Goal: Transaction & Acquisition: Book appointment/travel/reservation

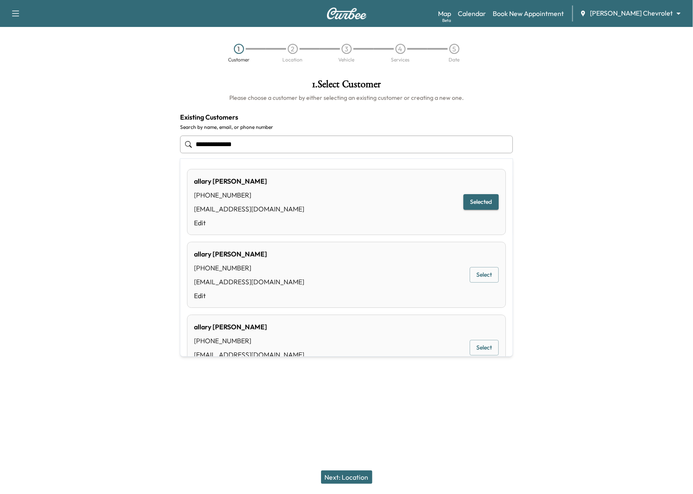
drag, startPoint x: 256, startPoint y: 146, endPoint x: 129, endPoint y: 146, distance: 126.3
click at [129, 146] on div "**********" at bounding box center [346, 195] width 693 height 247
drag, startPoint x: 260, startPoint y: 148, endPoint x: 205, endPoint y: 136, distance: 56.8
click at [173, 134] on div "**********" at bounding box center [346, 176] width 347 height 208
paste input "text"
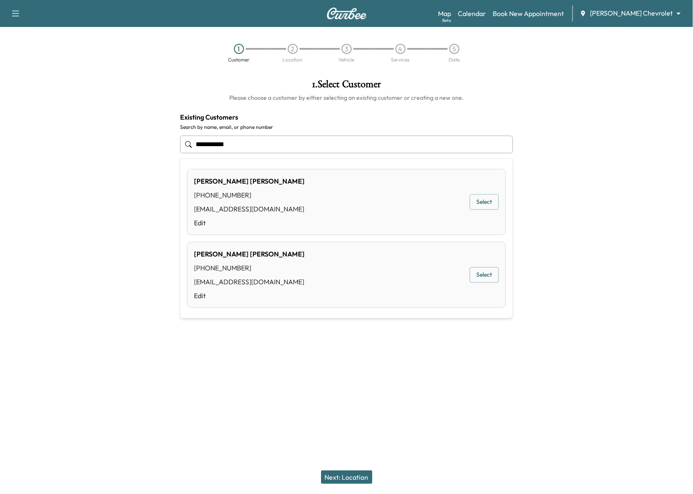
click at [479, 203] on button "Select" at bounding box center [484, 202] width 29 height 16
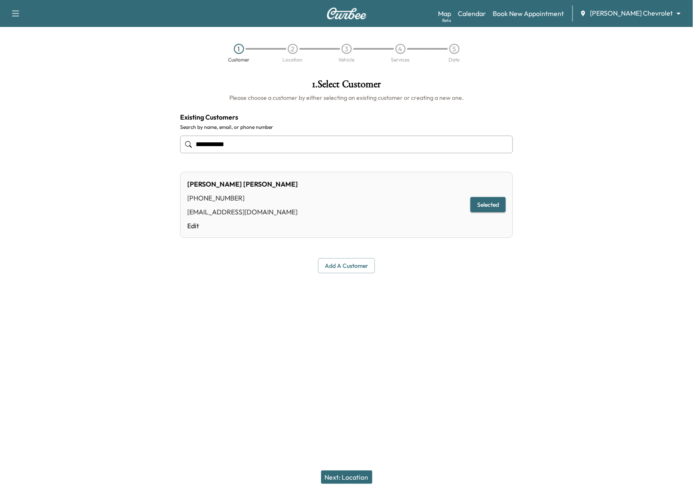
type input "**********"
click at [354, 475] on button "Next: Location" at bounding box center [346, 476] width 51 height 13
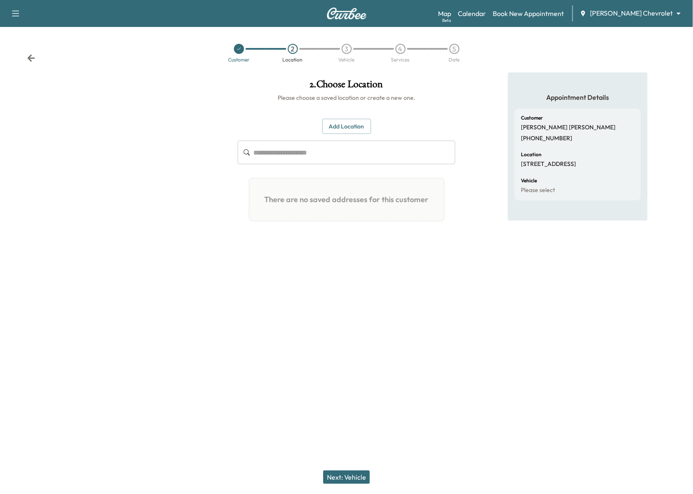
click at [348, 129] on button "Add Location" at bounding box center [346, 127] width 49 height 16
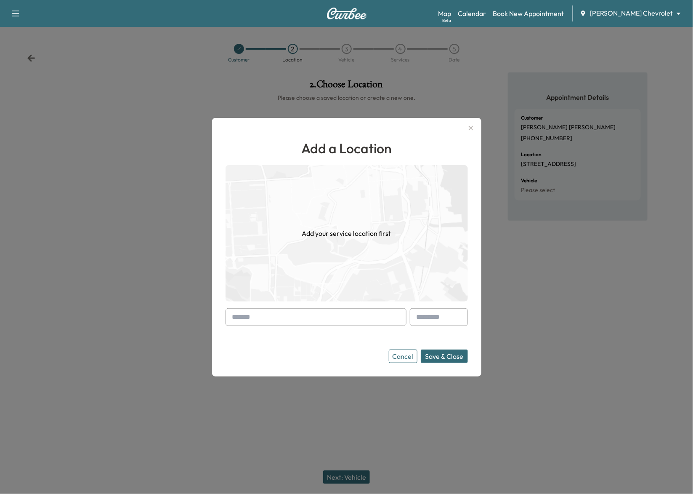
click at [307, 318] on input "text" at bounding box center [316, 317] width 181 height 18
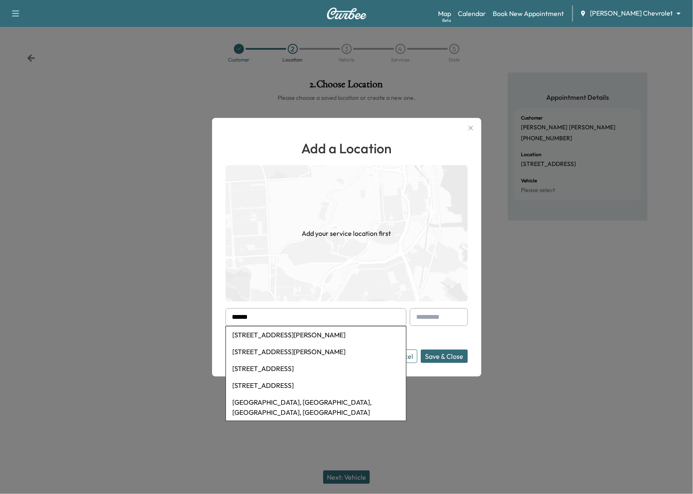
click at [292, 336] on li "60 Plato Boulevard, Saint Paul, MN, USA" at bounding box center [316, 334] width 180 height 17
type input "**********"
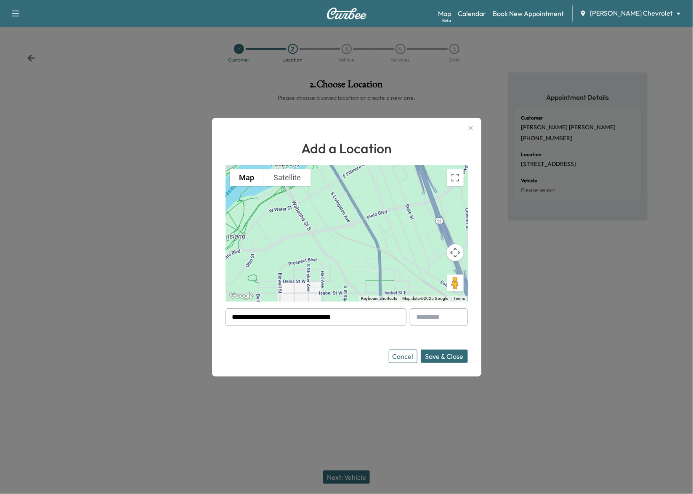
click at [449, 356] on button "Save & Close" at bounding box center [444, 355] width 47 height 13
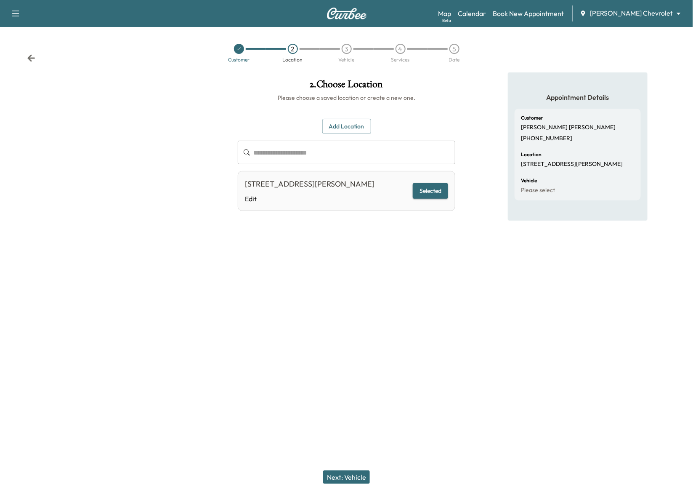
click at [351, 476] on button "Next: Vehicle" at bounding box center [346, 476] width 47 height 13
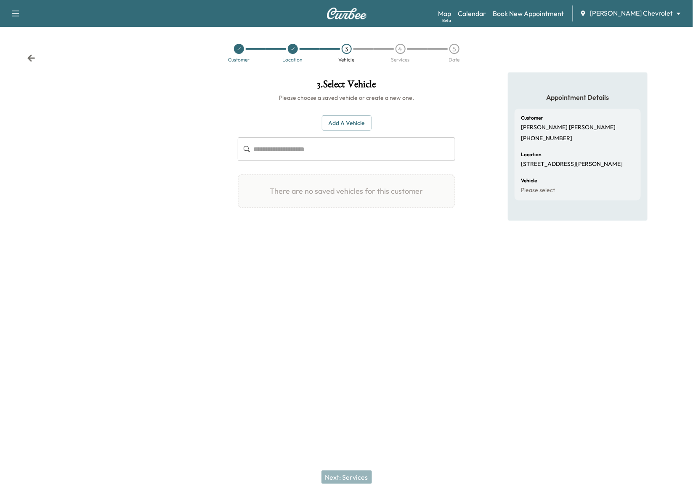
click at [346, 120] on button "Add a Vehicle" at bounding box center [347, 123] width 50 height 16
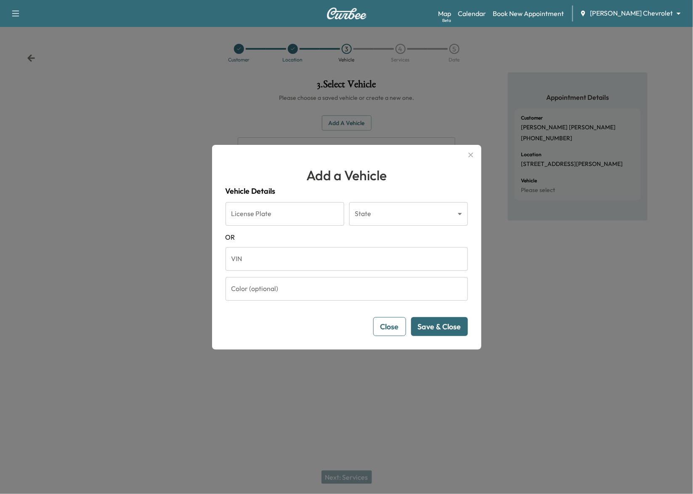
click at [256, 258] on input "VIN" at bounding box center [347, 259] width 242 height 24
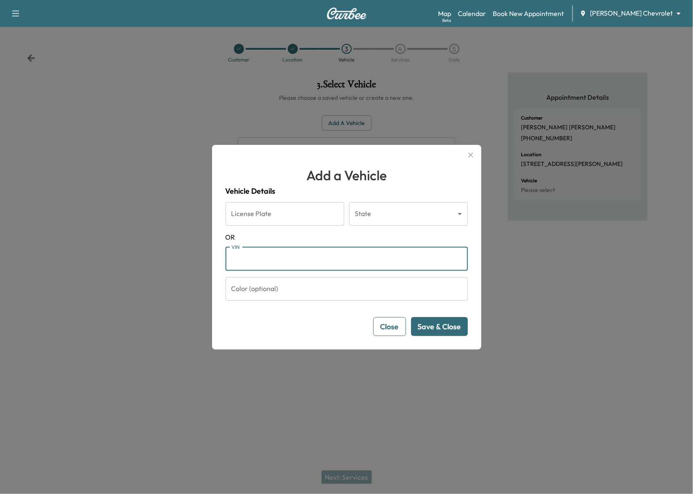
paste input "**********"
type input "**********"
click at [448, 327] on button "Save & Close" at bounding box center [439, 326] width 57 height 19
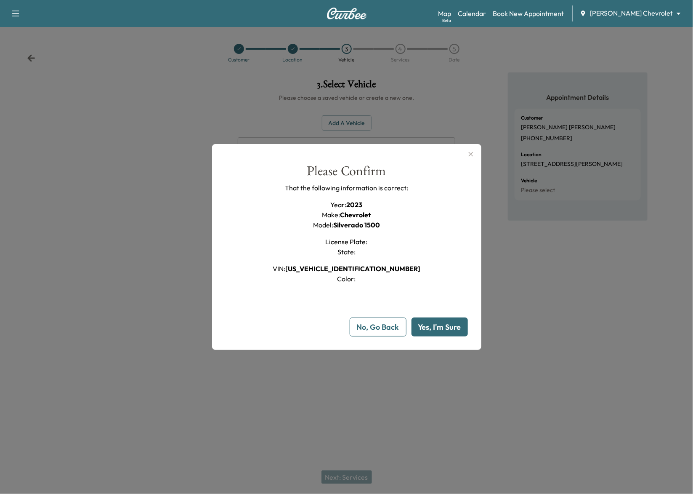
click at [440, 329] on button "Yes, I'm Sure" at bounding box center [440, 326] width 56 height 19
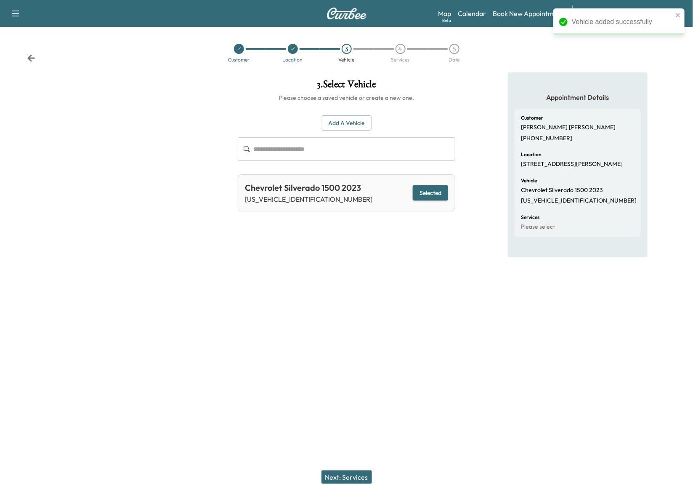
click at [362, 480] on button "Next: Services" at bounding box center [347, 476] width 51 height 13
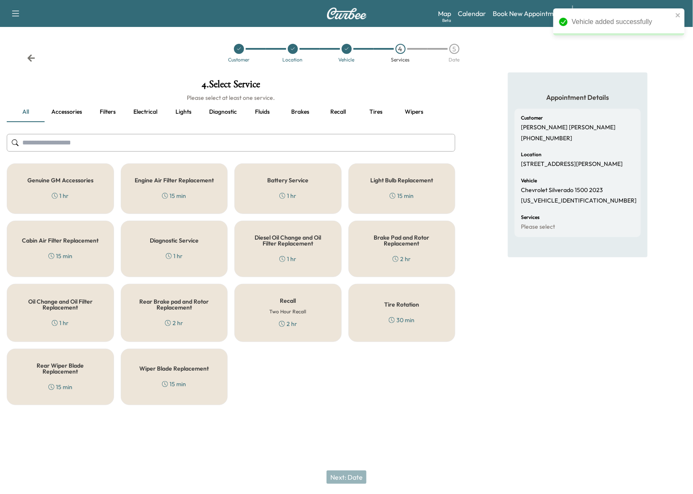
drag, startPoint x: 69, startPoint y: 171, endPoint x: 182, endPoint y: 311, distance: 180.1
click at [70, 173] on div "Genuine GM Accessories 1 hr" at bounding box center [60, 188] width 107 height 51
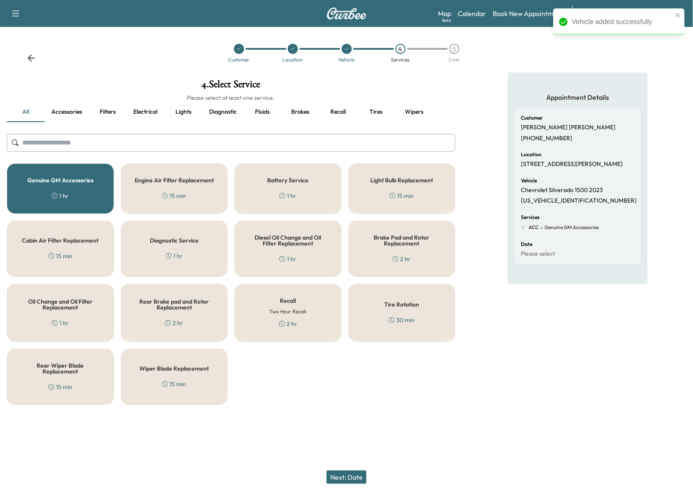
click at [354, 478] on button "Next: Date" at bounding box center [347, 476] width 40 height 13
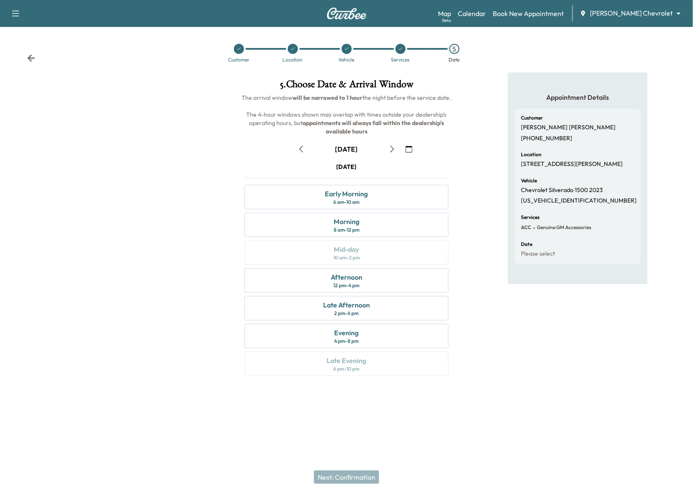
click at [411, 149] on icon "button" at bounding box center [409, 149] width 7 height 7
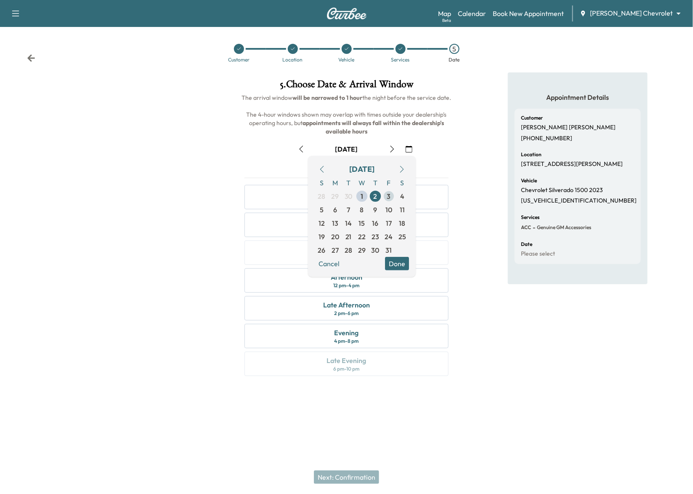
click at [390, 198] on span "3" at bounding box center [389, 196] width 4 height 10
click at [401, 264] on button "Done" at bounding box center [397, 263] width 24 height 13
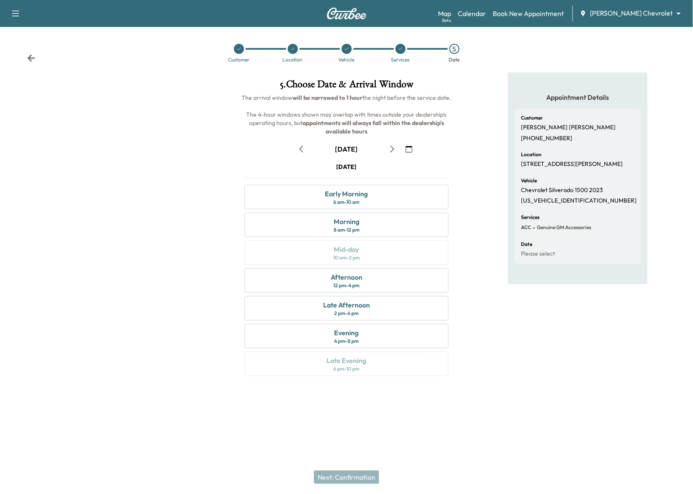
click at [410, 151] on icon "button" at bounding box center [409, 149] width 7 height 7
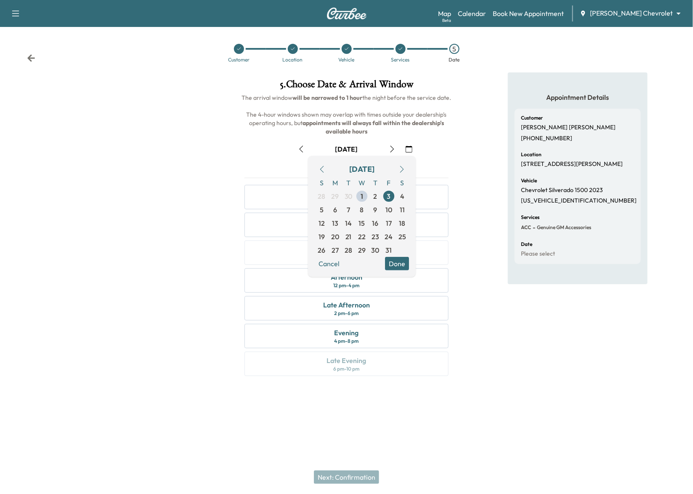
click at [400, 260] on button "Done" at bounding box center [397, 263] width 24 height 13
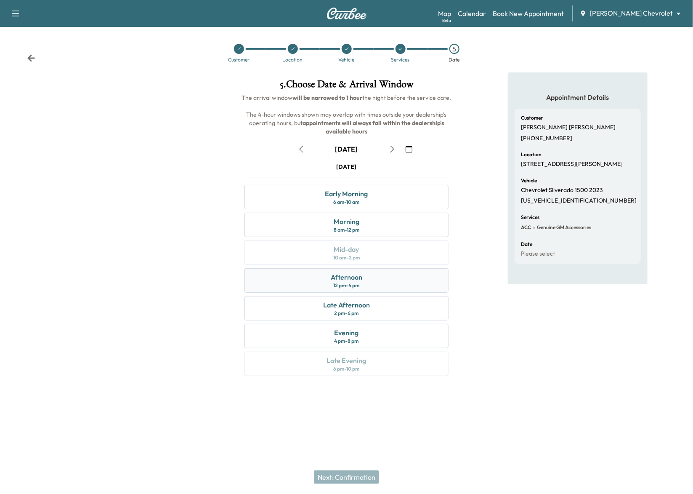
click at [393, 288] on div "Afternoon 12 pm - 4 pm" at bounding box center [347, 280] width 204 height 24
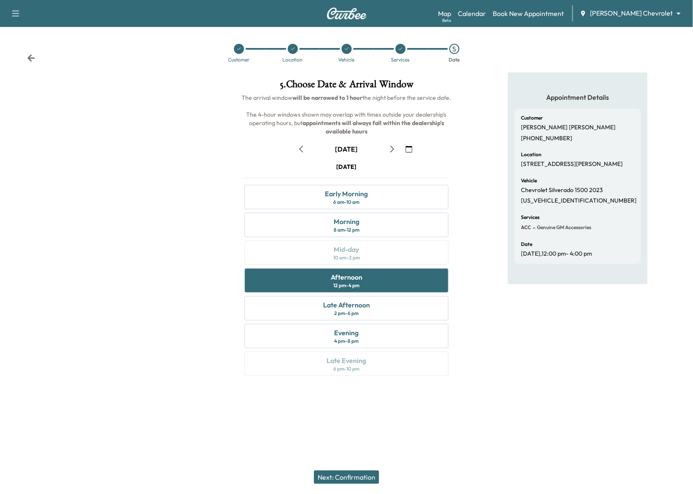
click at [352, 479] on button "Next: Confirmation" at bounding box center [346, 476] width 65 height 13
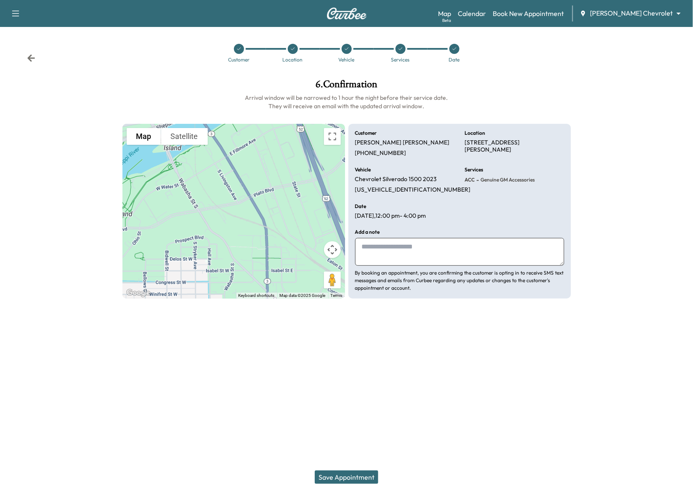
click at [382, 248] on textarea at bounding box center [459, 252] width 209 height 28
paste textarea "**********"
click at [519, 250] on textarea "**********" at bounding box center [459, 252] width 209 height 28
type textarea "**********"
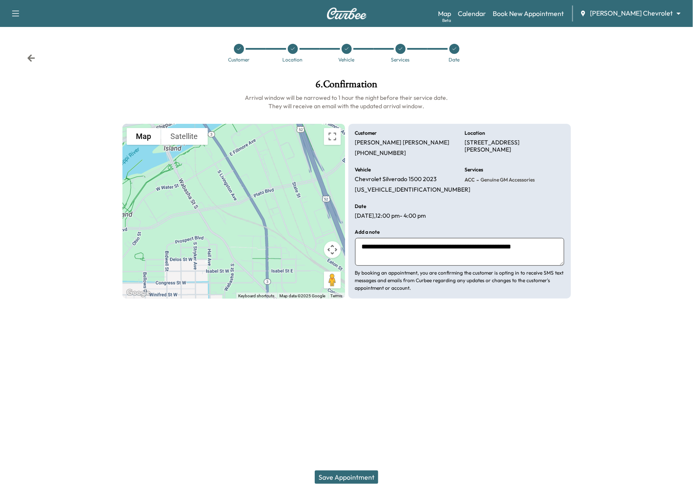
click at [367, 476] on button "Save Appointment" at bounding box center [347, 476] width 64 height 13
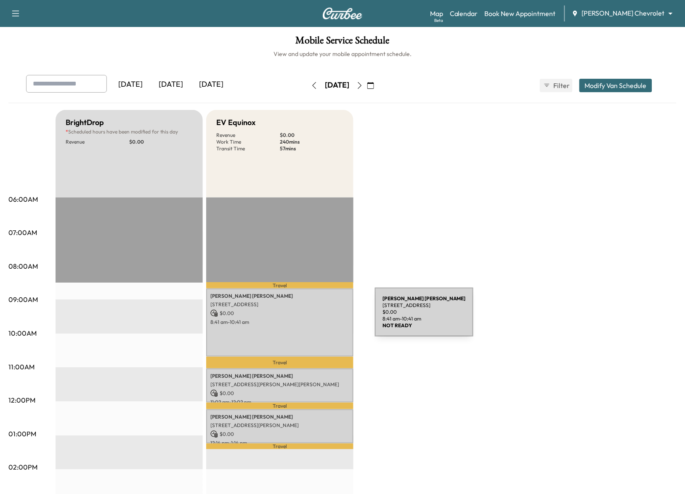
click at [312, 319] on p "8:41 am - 10:41 am" at bounding box center [279, 322] width 139 height 7
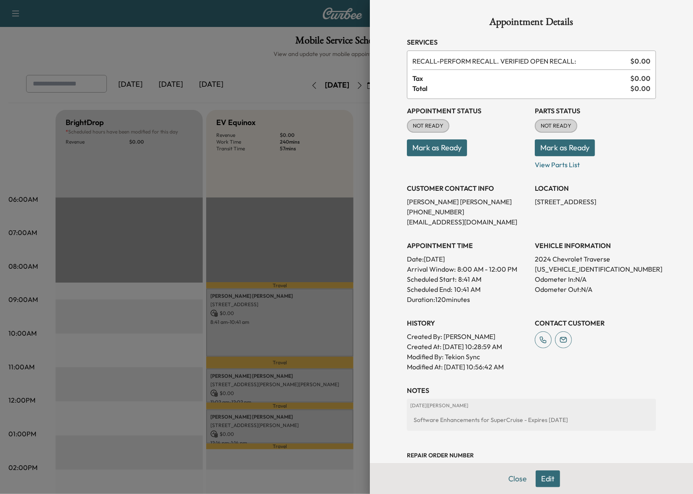
drag, startPoint x: 271, startPoint y: 266, endPoint x: 270, endPoint y: 276, distance: 10.1
click at [270, 266] on div at bounding box center [346, 247] width 693 height 494
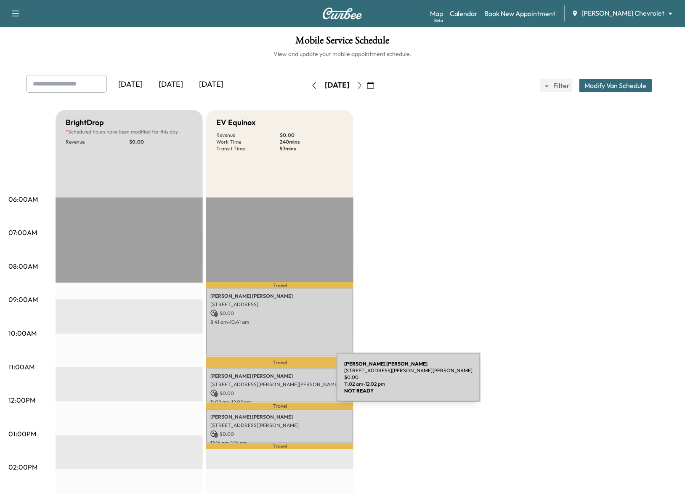
click at [274, 382] on p "[STREET_ADDRESS][PERSON_NAME][PERSON_NAME]" at bounding box center [279, 384] width 139 height 7
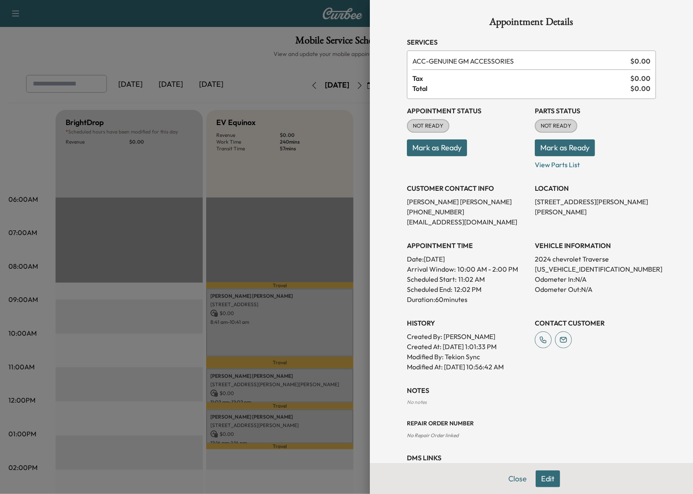
drag, startPoint x: 310, startPoint y: 317, endPoint x: 341, endPoint y: 413, distance: 101.8
click at [310, 317] on div at bounding box center [346, 247] width 693 height 494
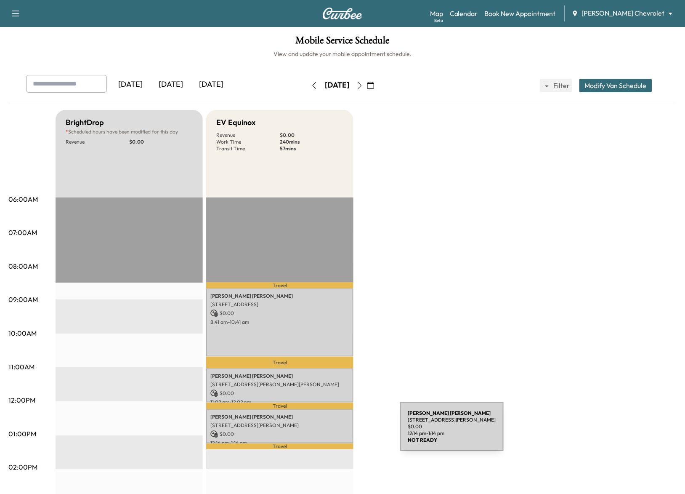
click at [337, 431] on p "$ 0.00" at bounding box center [279, 434] width 139 height 8
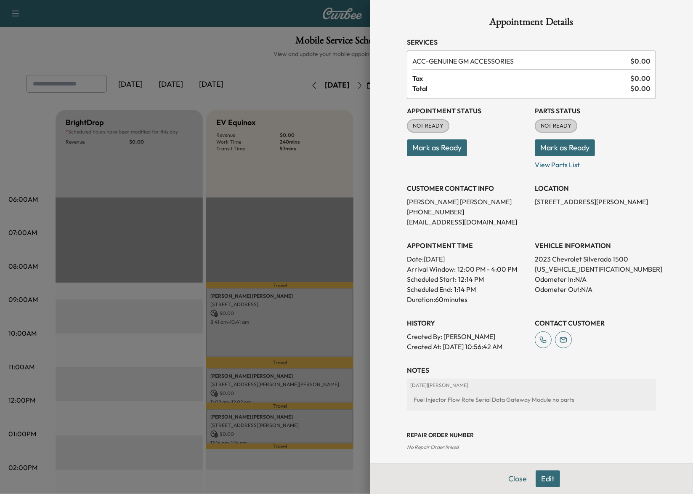
click at [90, 335] on div at bounding box center [346, 247] width 693 height 494
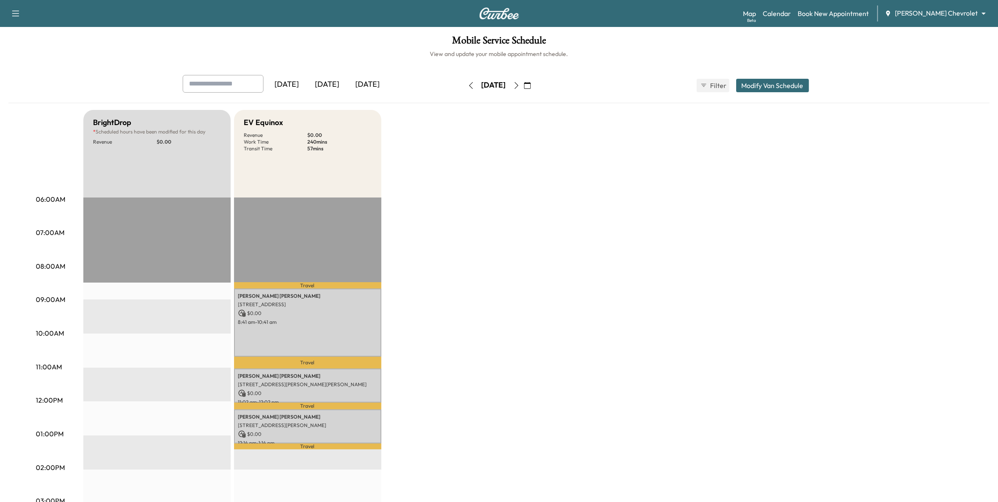
click at [445, 302] on div "BrightDrop * Scheduled hours have been modified for this day Revenue $ 0.00 EST…" at bounding box center [522, 425] width 879 height 631
click at [693, 189] on div "BrightDrop * Scheduled hours have been modified for this day Revenue $ 0.00 EST…" at bounding box center [522, 425] width 879 height 631
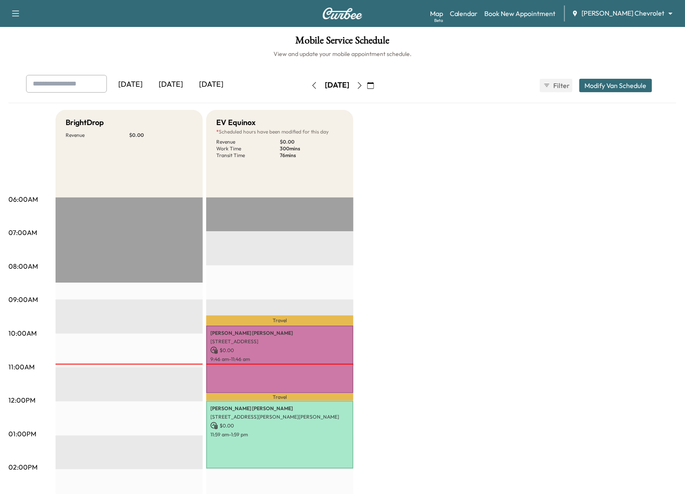
click at [374, 82] on icon "button" at bounding box center [370, 85] width 7 height 7
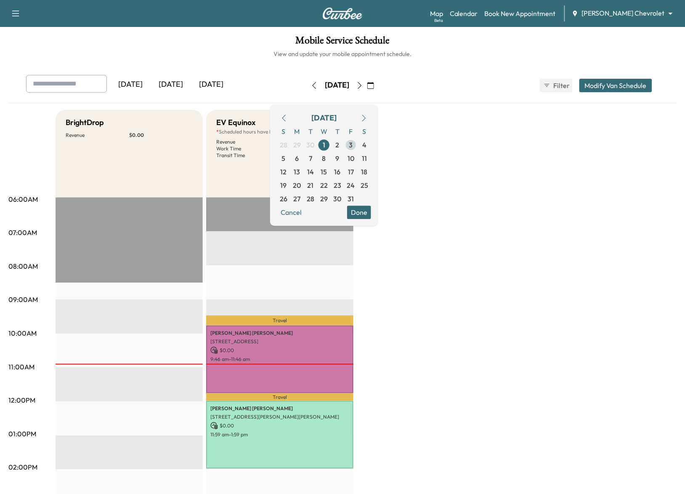
click at [353, 145] on span "3" at bounding box center [351, 145] width 4 height 10
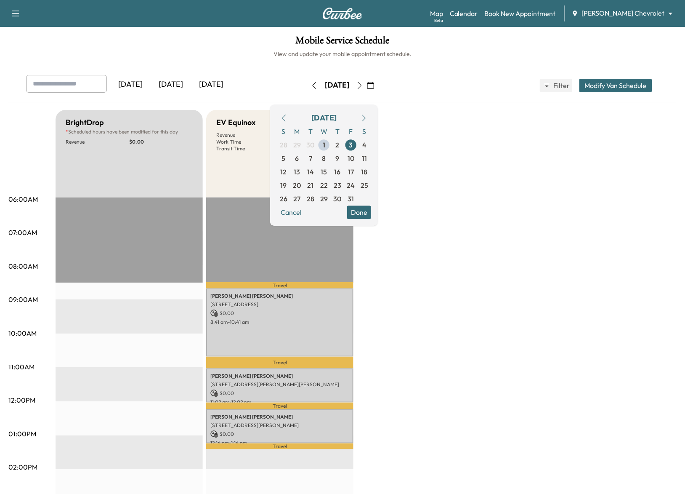
click at [371, 216] on button "Done" at bounding box center [359, 211] width 24 height 13
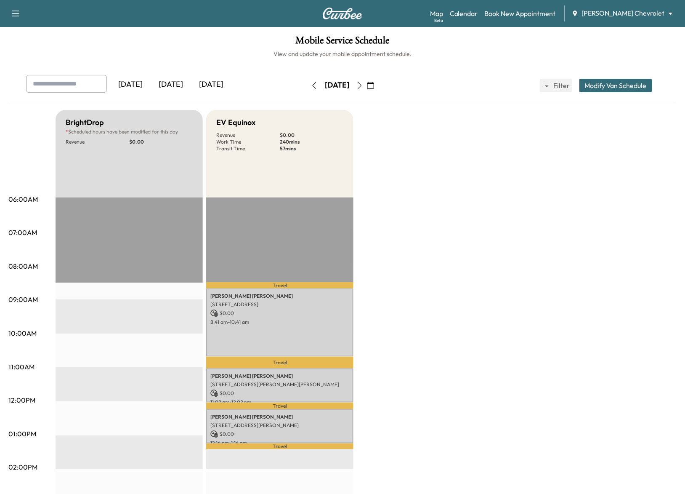
click at [378, 87] on button "button" at bounding box center [371, 85] width 14 height 13
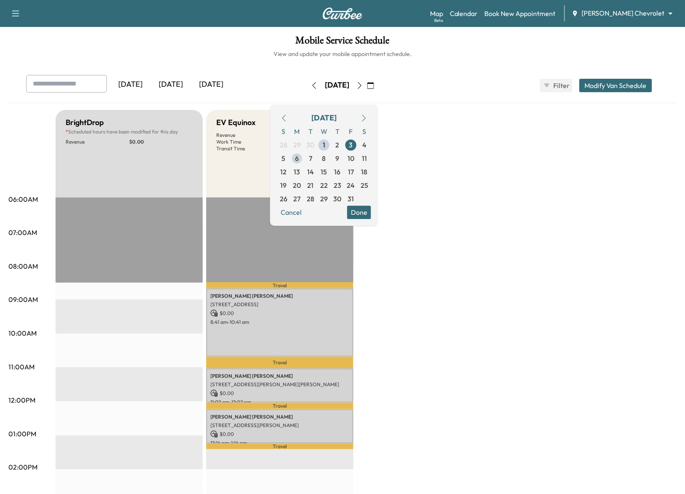
click at [304, 160] on span "6" at bounding box center [296, 158] width 13 height 13
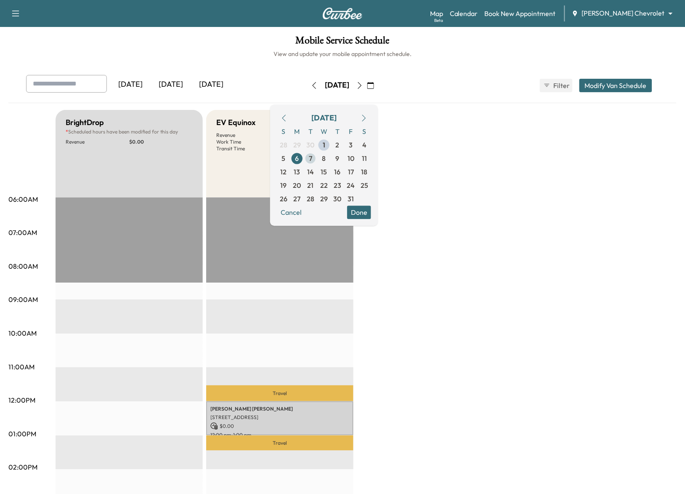
click at [317, 156] on span "7" at bounding box center [310, 158] width 13 height 13
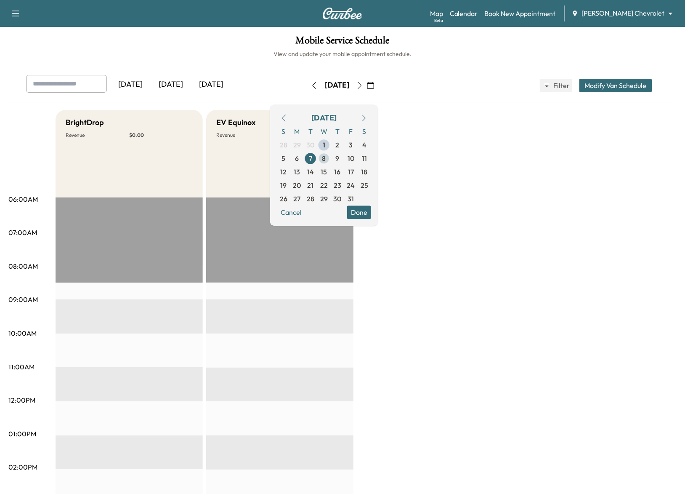
click at [331, 160] on span "8" at bounding box center [323, 158] width 13 height 13
click at [344, 159] on span "9" at bounding box center [337, 158] width 13 height 13
click at [354, 156] on span "10" at bounding box center [351, 158] width 7 height 10
click at [371, 214] on button "Done" at bounding box center [359, 211] width 24 height 13
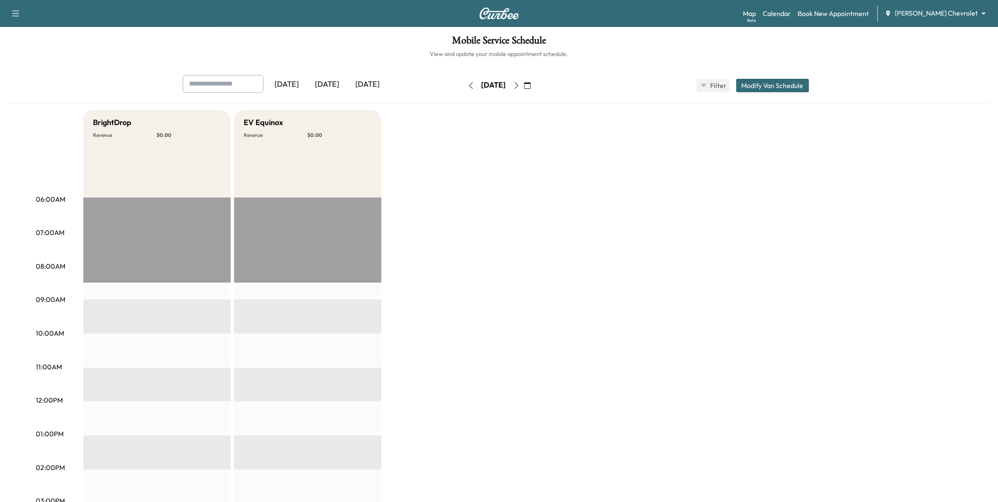
click at [535, 91] on button "button" at bounding box center [527, 85] width 14 height 13
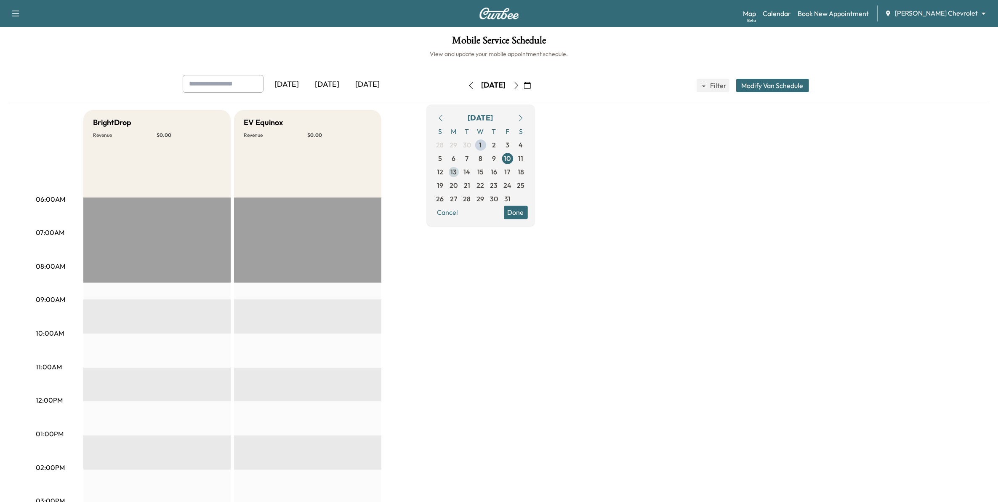
click at [457, 173] on span "13" at bounding box center [453, 172] width 6 height 10
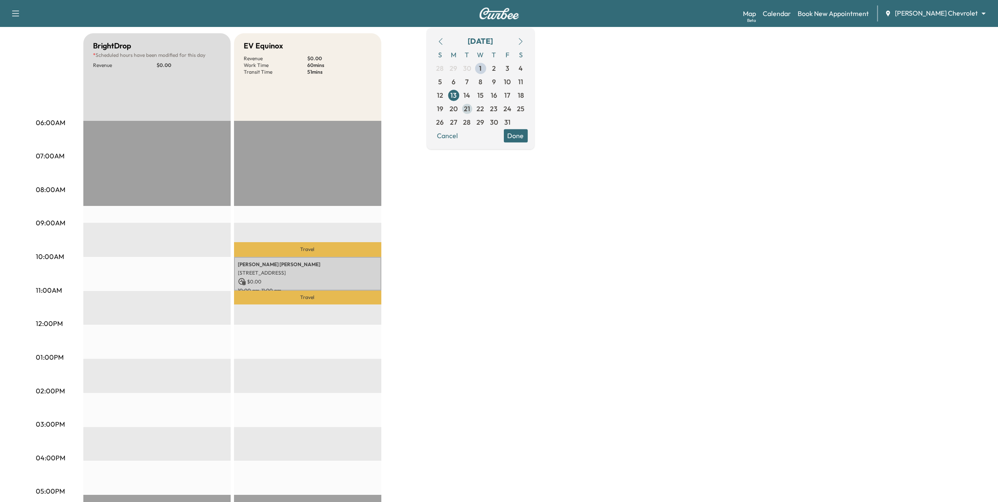
scroll to position [53, 0]
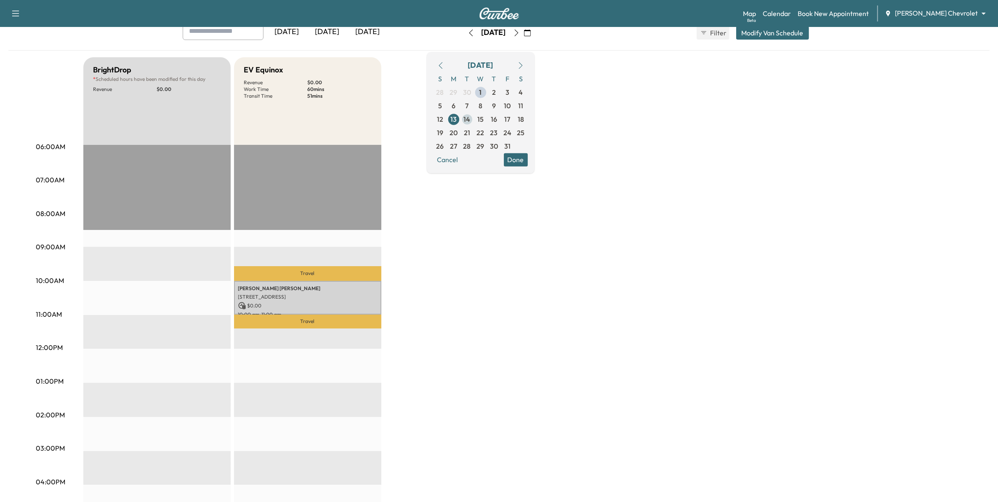
drag, startPoint x: 490, startPoint y: 119, endPoint x: 545, endPoint y: 110, distance: 55.4
click at [471, 119] on span "14" at bounding box center [467, 119] width 7 height 10
type input "***"
type input "**"
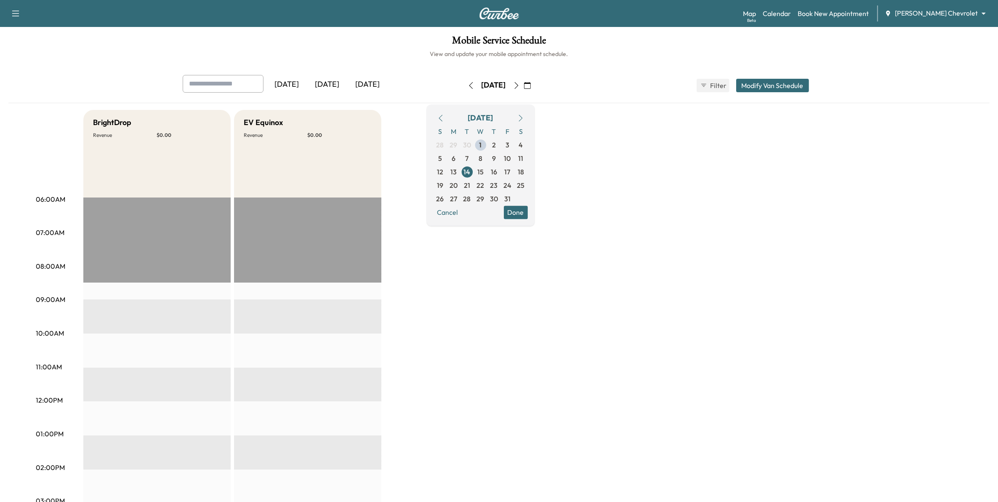
click at [693, 84] on button "Modify Van Schedule" at bounding box center [772, 85] width 73 height 13
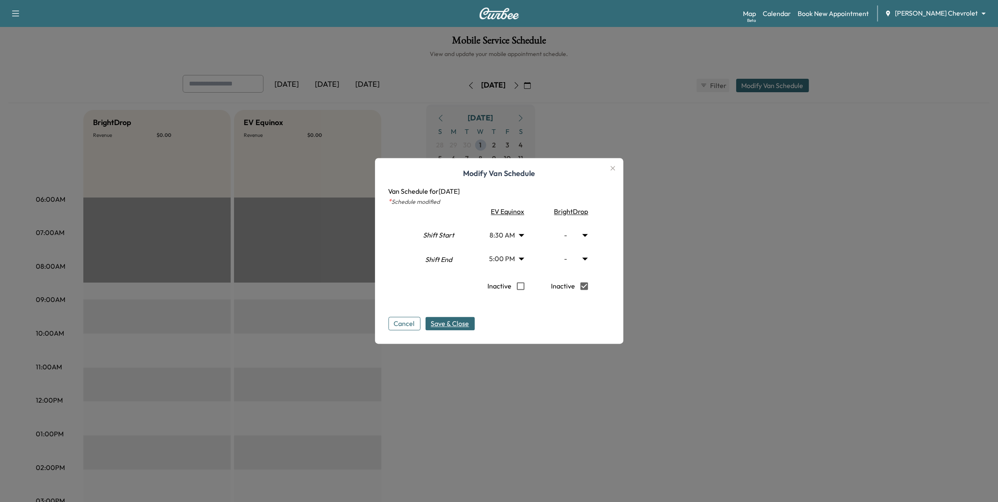
click at [469, 324] on span "Save & Close" at bounding box center [450, 324] width 38 height 10
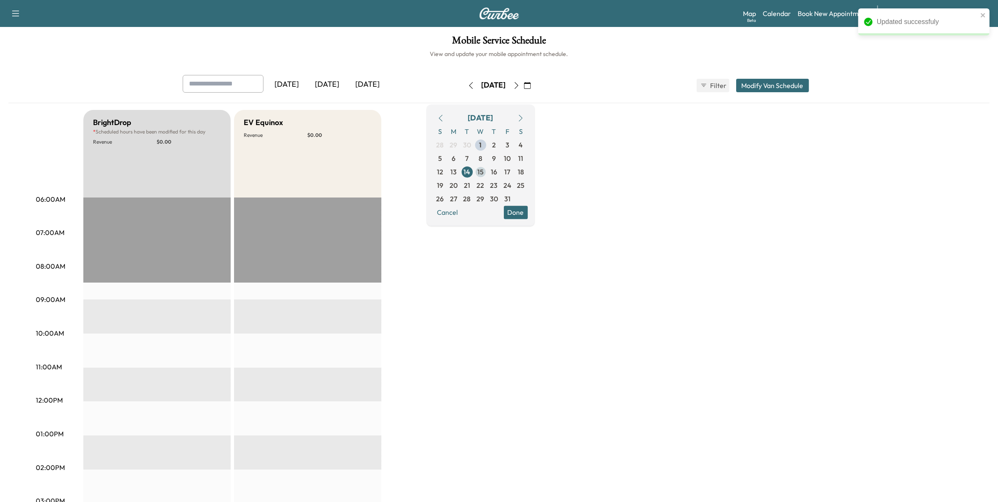
drag, startPoint x: 500, startPoint y: 173, endPoint x: 511, endPoint y: 174, distance: 11.8
click at [484, 173] on span "15" at bounding box center [480, 172] width 6 height 10
type input "***"
type input "**"
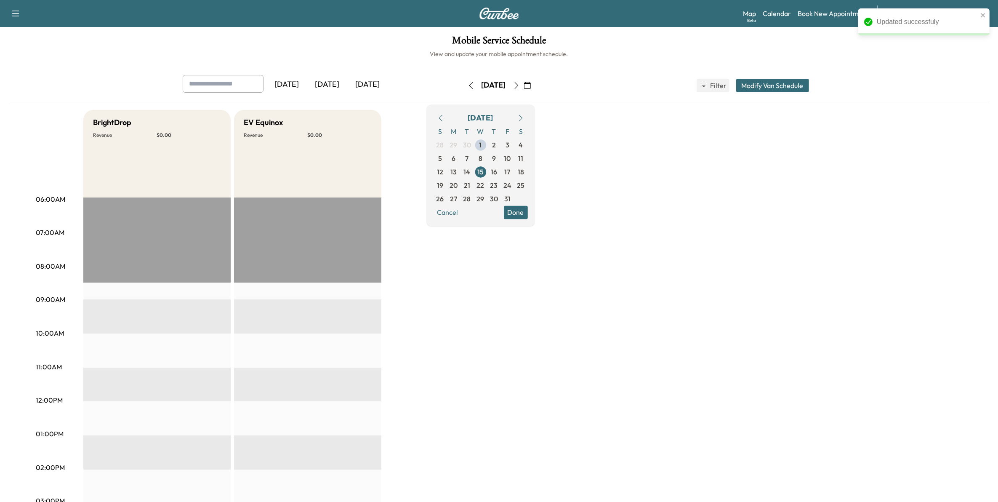
click at [693, 85] on button "Modify Van Schedule" at bounding box center [772, 85] width 73 height 13
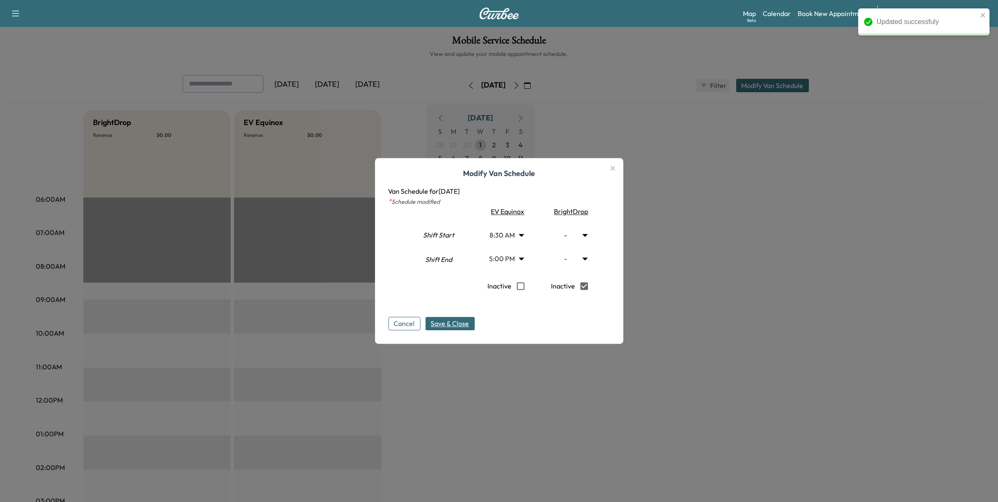
click at [468, 325] on span "Save & Close" at bounding box center [450, 324] width 38 height 10
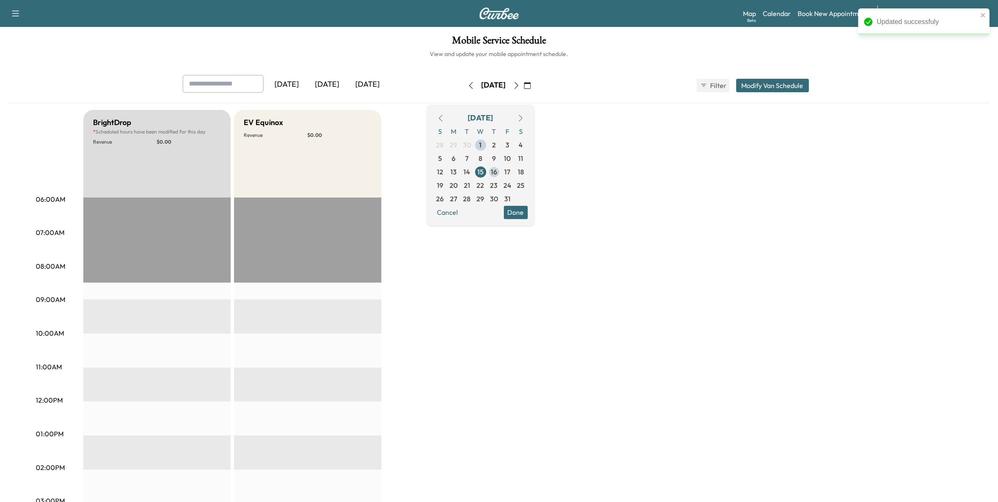
click at [497, 173] on span "16" at bounding box center [494, 172] width 6 height 10
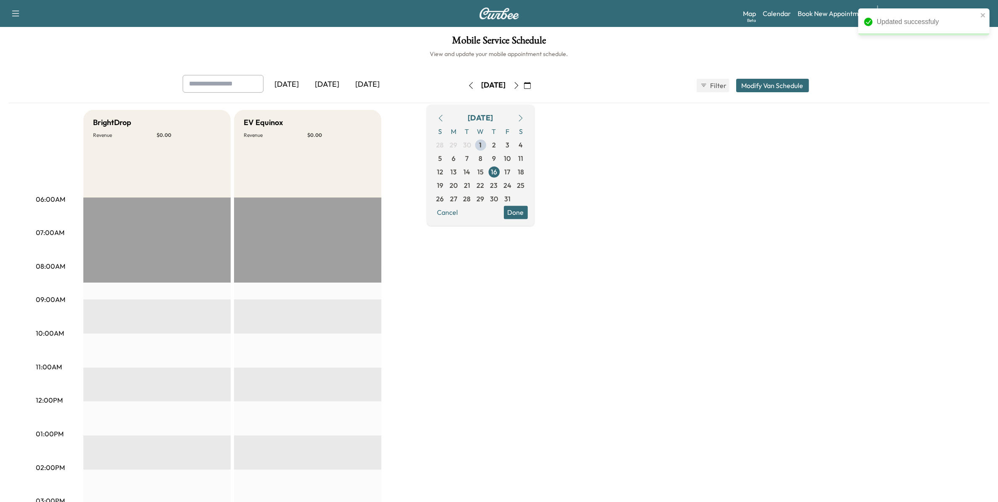
click at [693, 83] on button "Modify Van Schedule" at bounding box center [772, 85] width 73 height 13
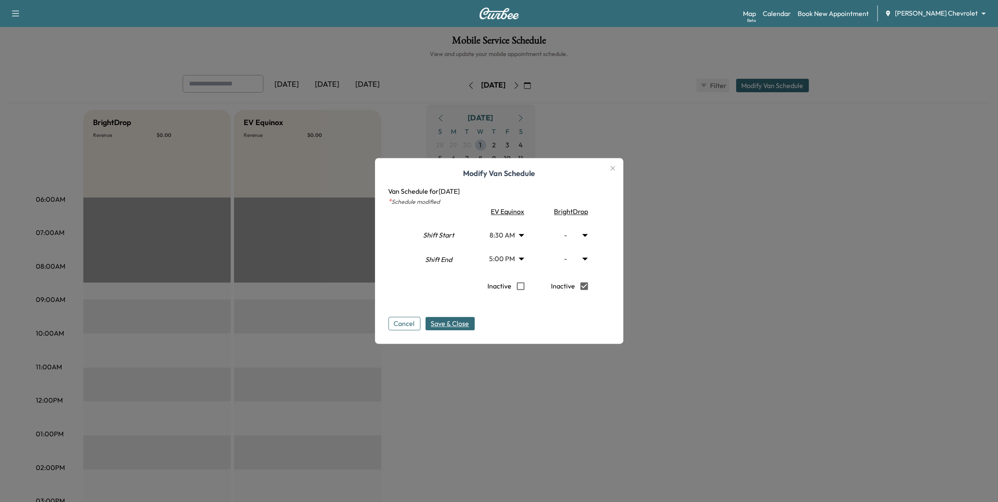
click at [468, 325] on span "Save & Close" at bounding box center [450, 324] width 38 height 10
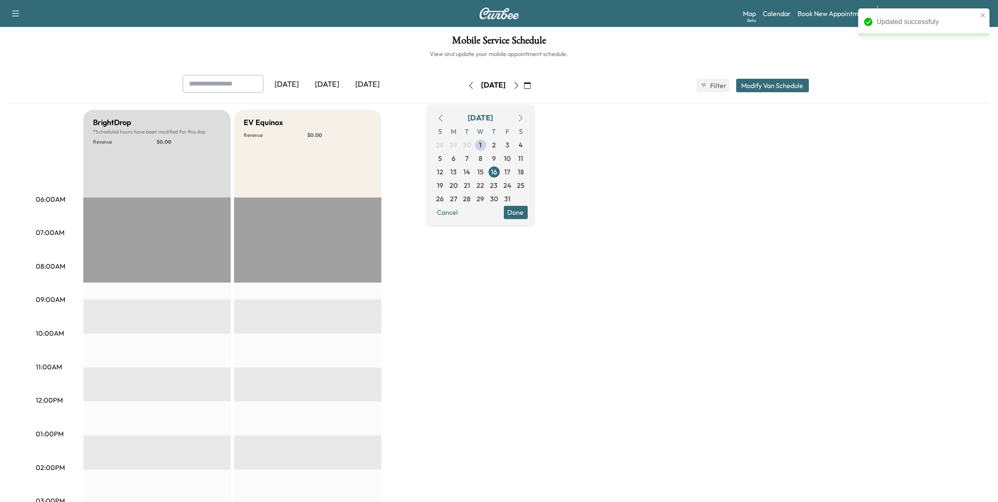
click at [528, 209] on button "Done" at bounding box center [516, 211] width 24 height 13
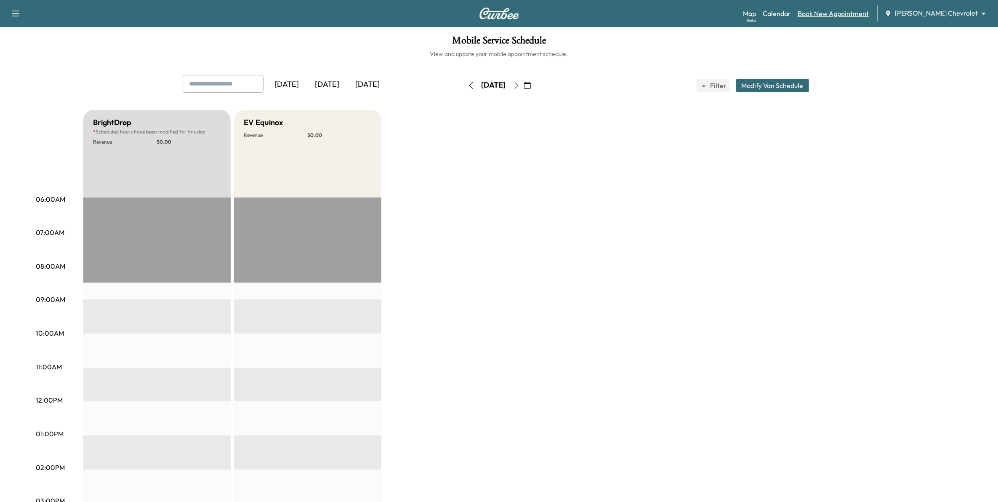
click at [693, 16] on link "Book New Appointment" at bounding box center [833, 13] width 71 height 10
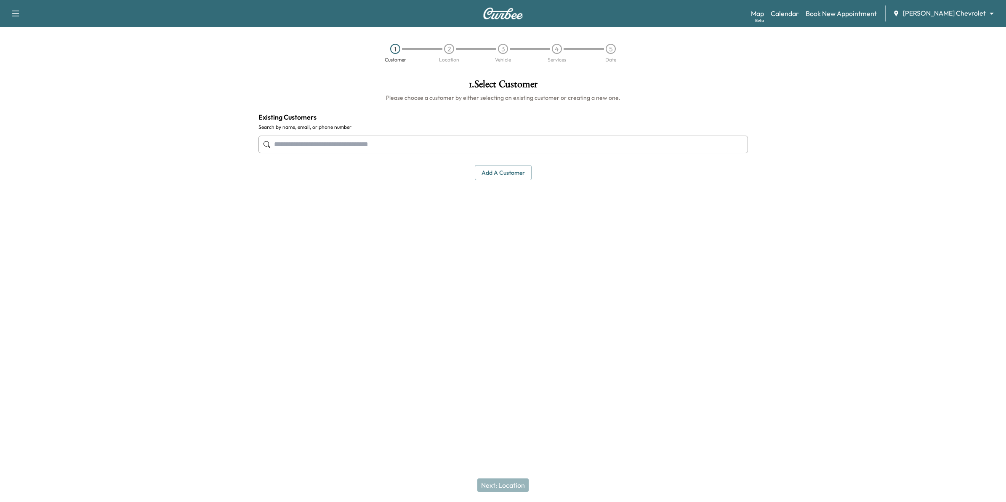
click at [535, 150] on input "text" at bounding box center [503, 145] width 490 height 18
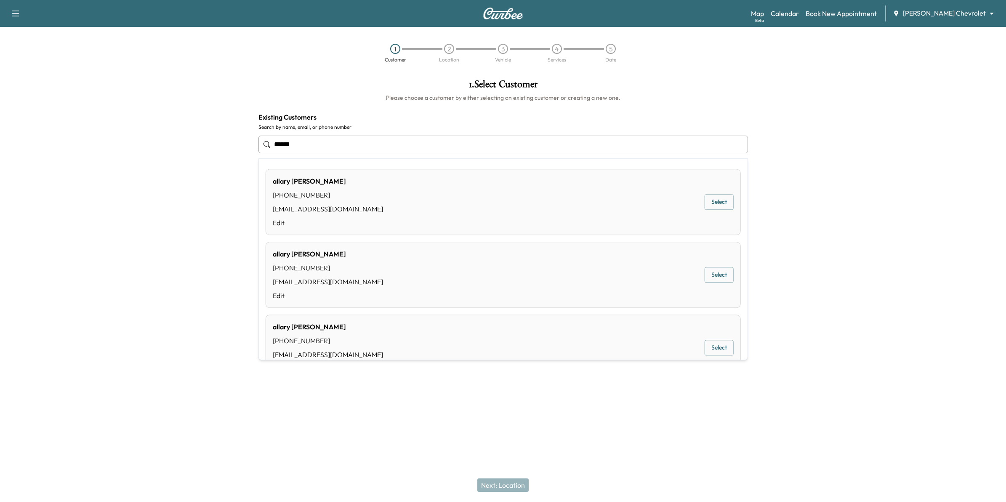
click at [434, 196] on div "[PERSON_NAME] [PHONE_NUMBER] [EMAIL_ADDRESS][DOMAIN_NAME] Edit Select" at bounding box center [503, 202] width 475 height 66
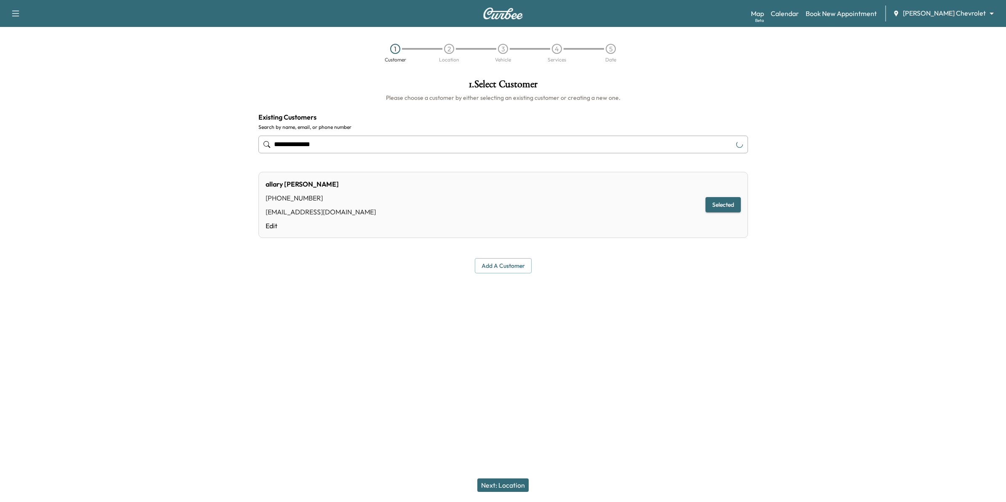
type input "**********"
click at [516, 485] on button "Next: Location" at bounding box center [502, 484] width 51 height 13
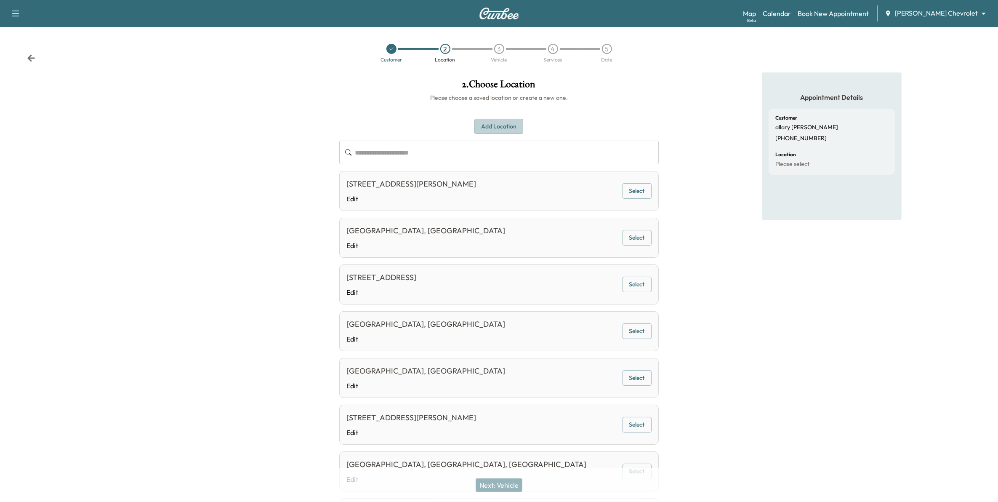
click at [506, 127] on button "Add Location" at bounding box center [498, 127] width 49 height 16
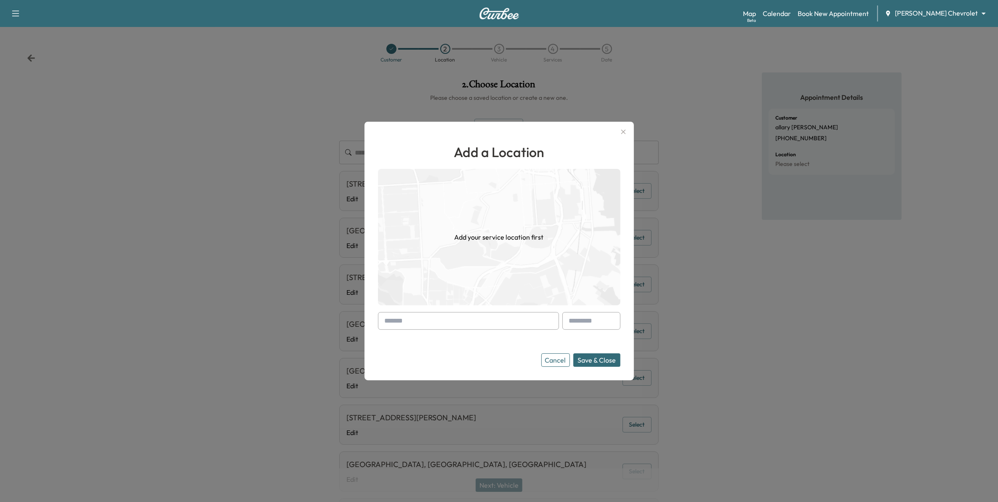
click at [428, 322] on input "text" at bounding box center [468, 321] width 181 height 18
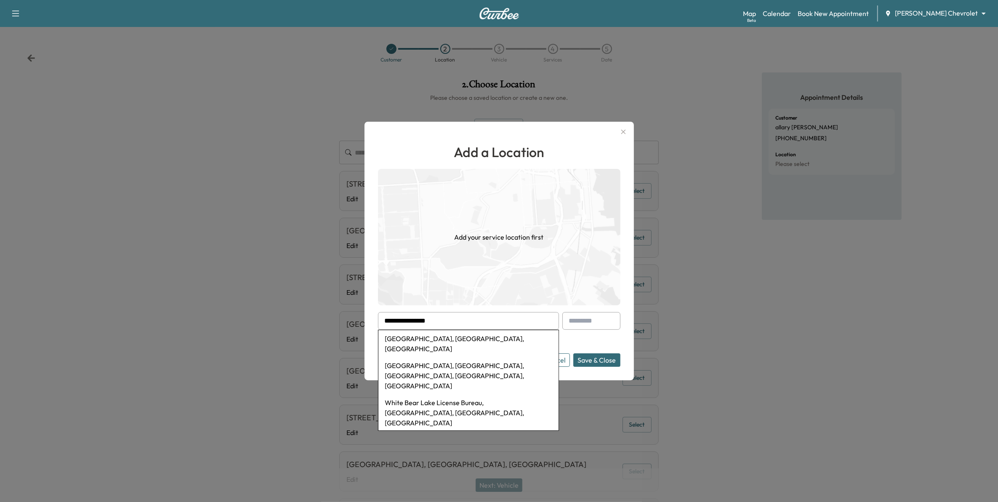
click at [471, 361] on li "[GEOGRAPHIC_DATA], [GEOGRAPHIC_DATA], [GEOGRAPHIC_DATA], [GEOGRAPHIC_DATA], [GE…" at bounding box center [468, 375] width 180 height 37
type input "**********"
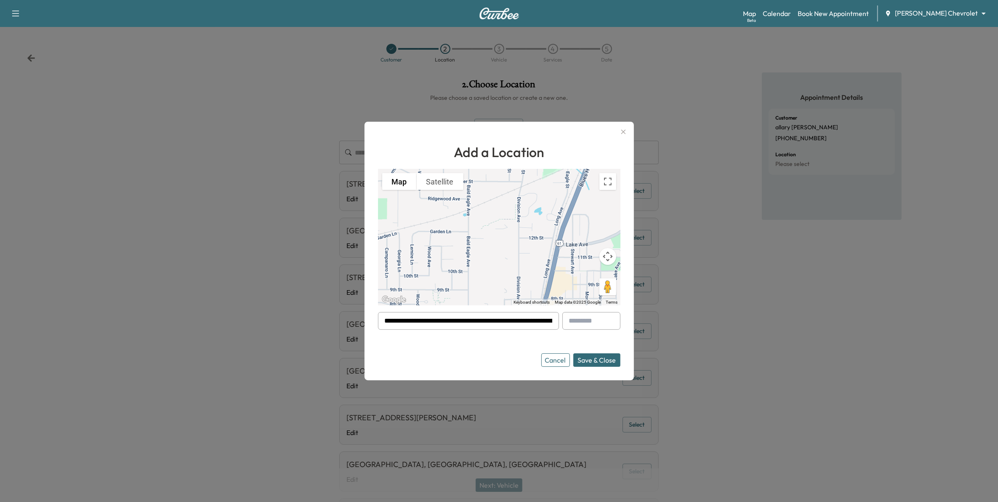
click at [599, 360] on button "Save & Close" at bounding box center [596, 359] width 47 height 13
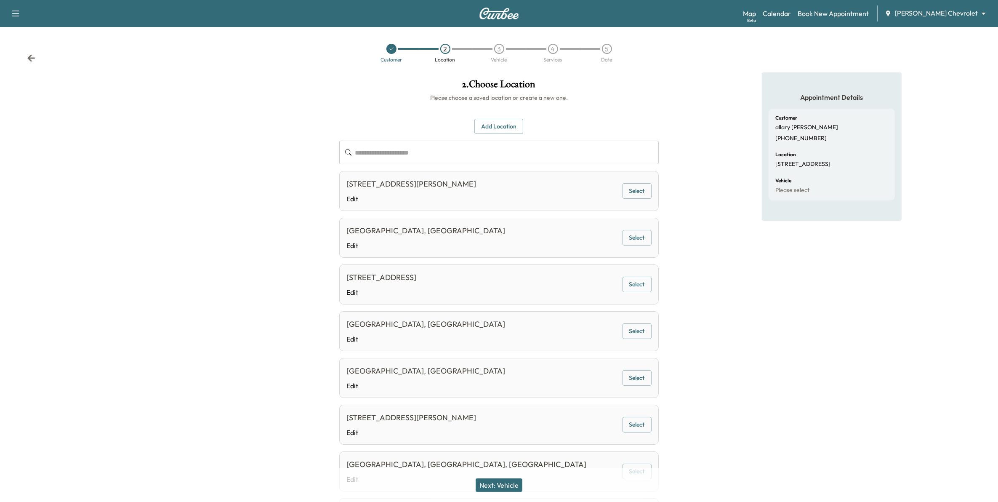
click at [26, 58] on div "Customer 2 Location 3 Vehicle 4 Services 5 Date" at bounding box center [499, 53] width 998 height 39
click at [35, 57] on icon at bounding box center [31, 58] width 8 height 8
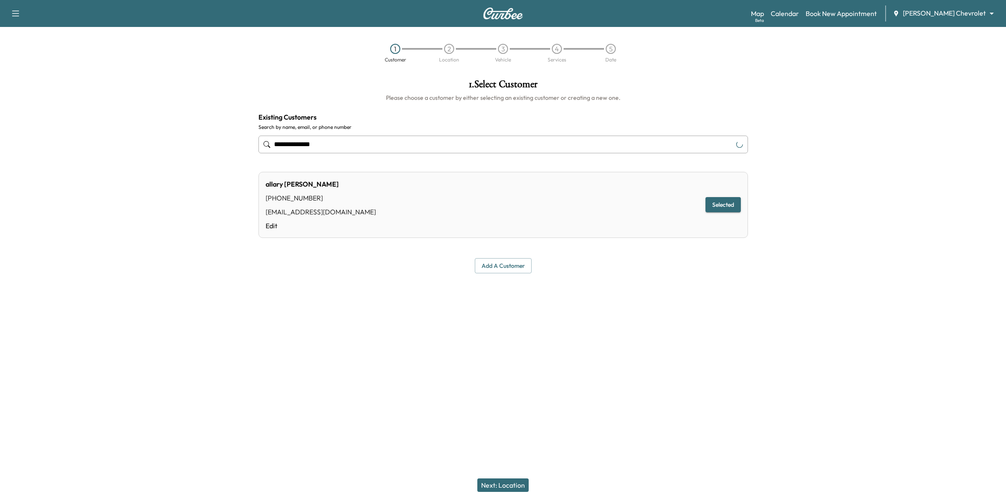
click at [693, 19] on div "Map Beta Calendar Book New Appointment [PERSON_NAME] Chevrolet ******** ​" at bounding box center [875, 13] width 248 height 16
click at [693, 13] on link "Calendar" at bounding box center [785, 13] width 28 height 10
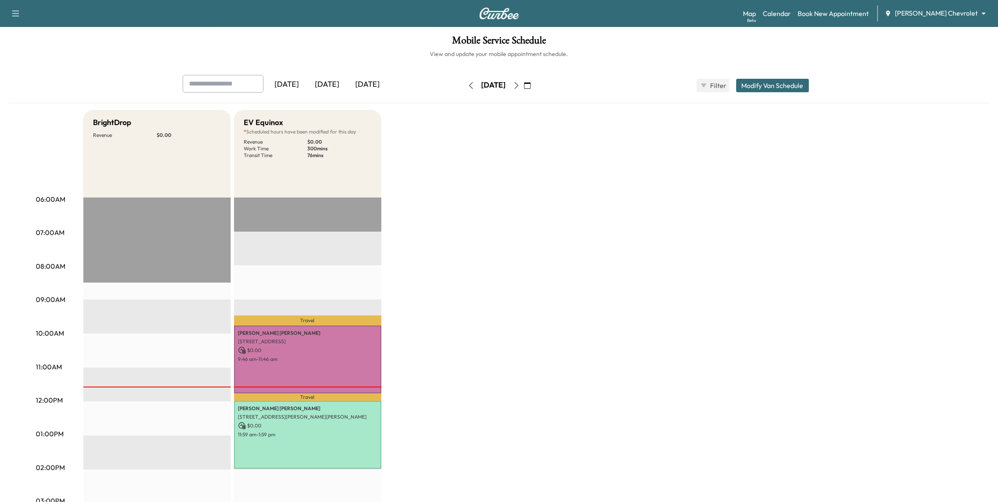
click at [531, 87] on icon "button" at bounding box center [527, 85] width 7 height 7
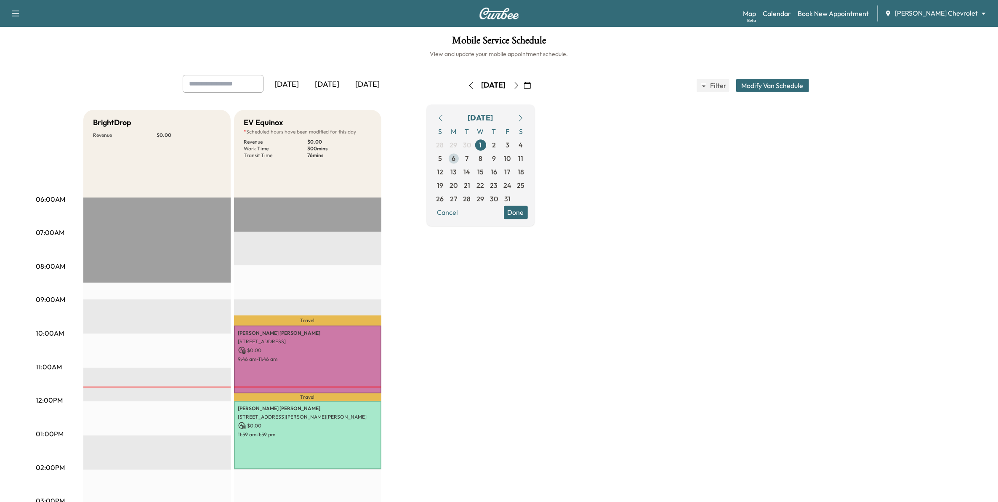
click at [455, 158] on span "6" at bounding box center [454, 158] width 4 height 10
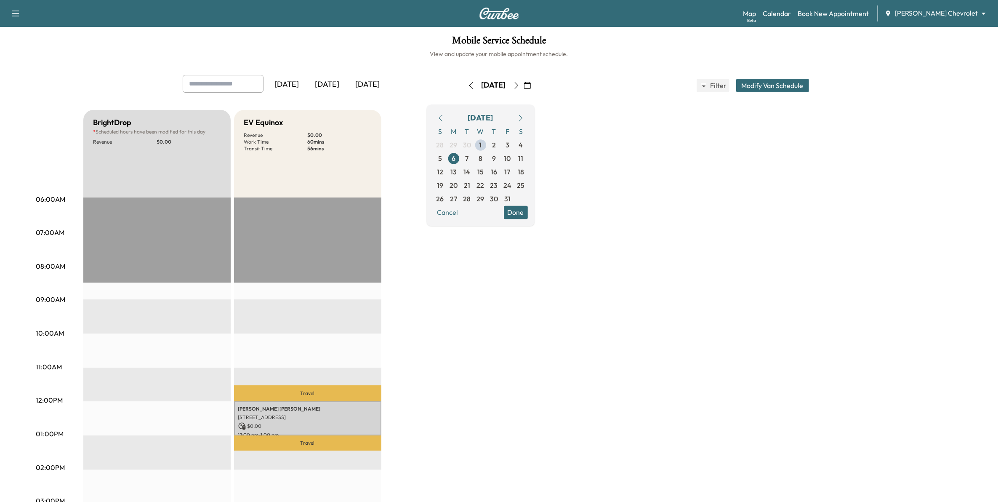
click at [464, 367] on div "BrightDrop * Scheduled hours have been modified for this day Revenue $ 0.00 EST…" at bounding box center [522, 425] width 879 height 631
drag, startPoint x: 632, startPoint y: 41, endPoint x: 639, endPoint y: 70, distance: 30.3
click at [633, 41] on h1 "Mobile Service Schedule" at bounding box center [498, 42] width 981 height 14
